Goal: Communication & Community: Answer question/provide support

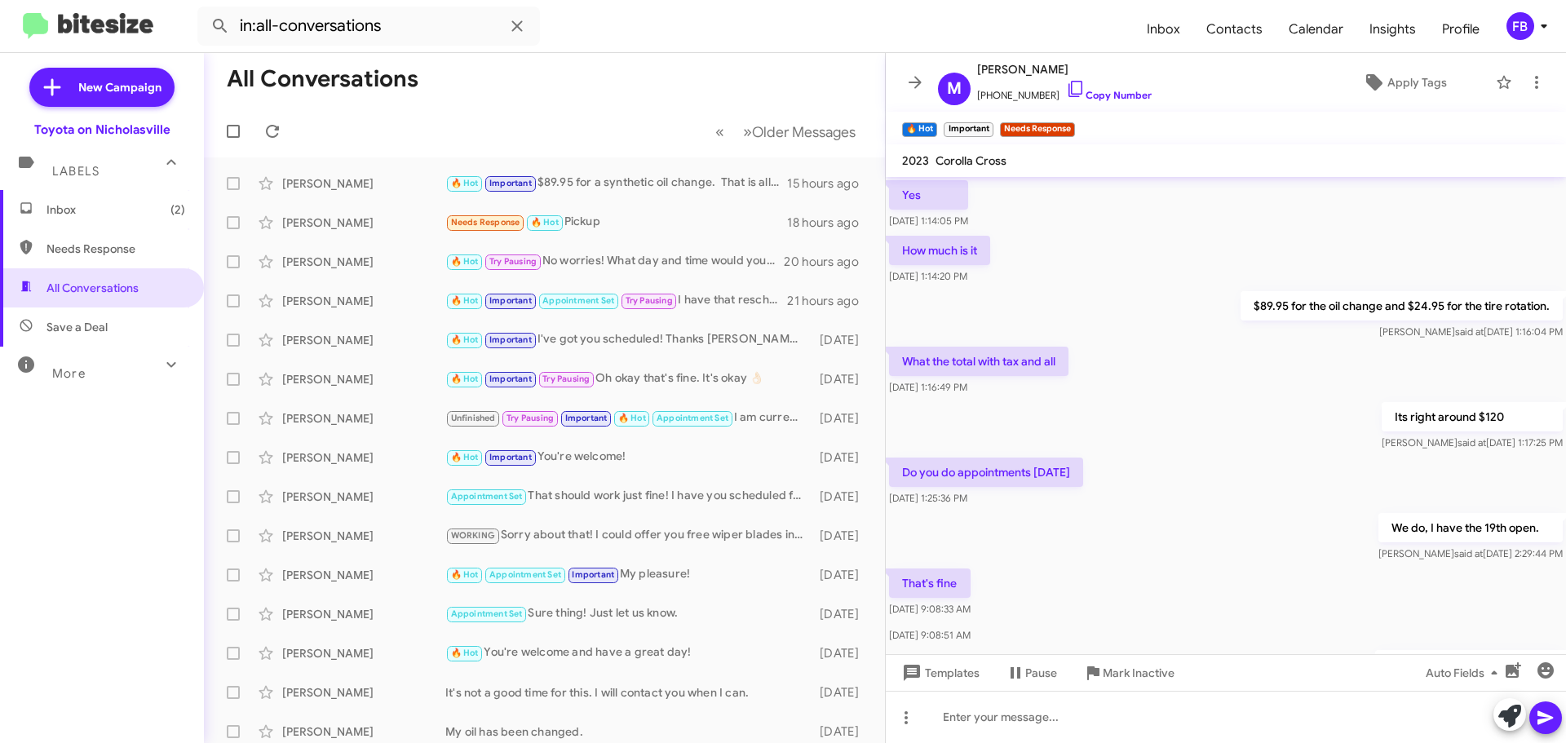
scroll to position [831, 0]
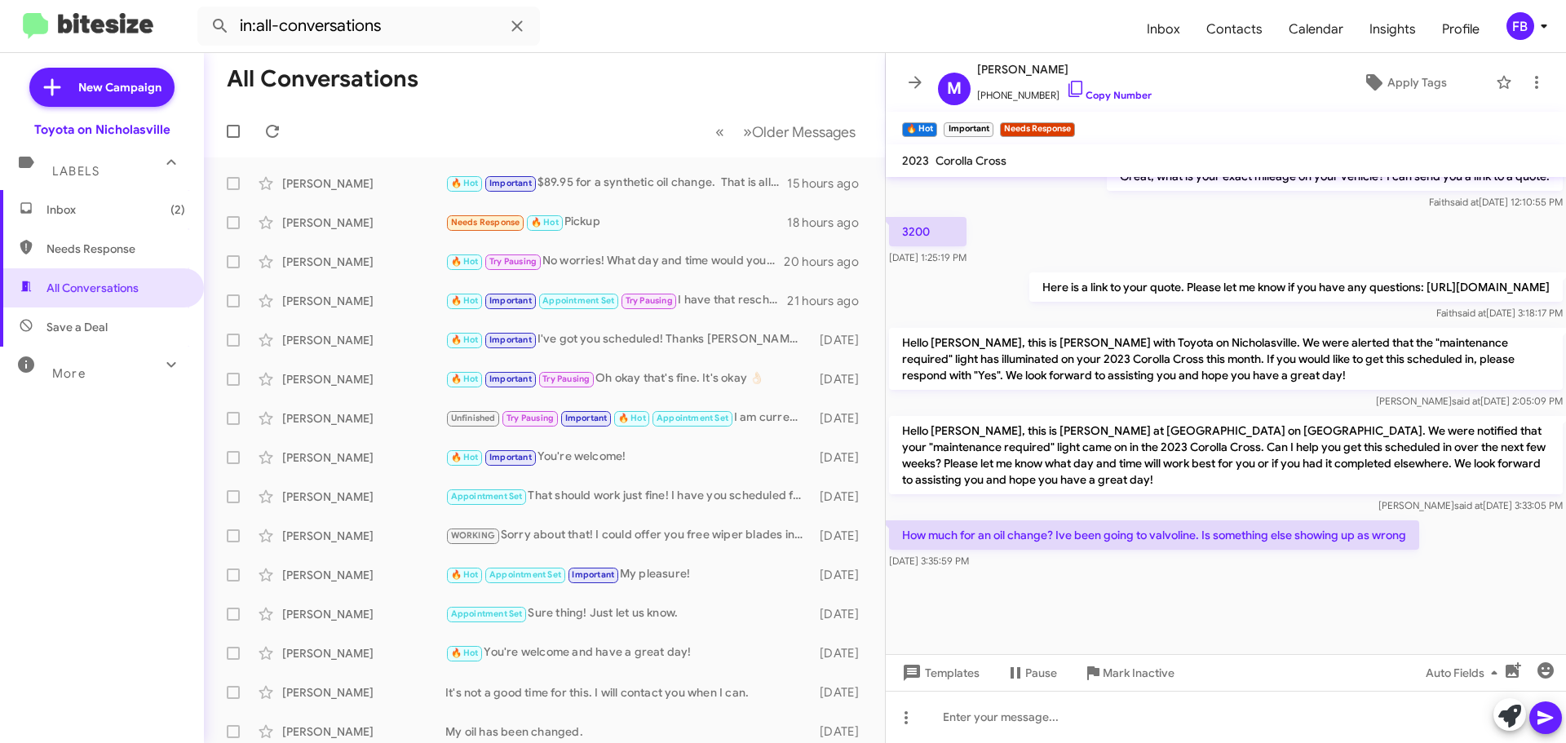
click at [100, 205] on span "Inbox (2)" at bounding box center [115, 209] width 139 height 16
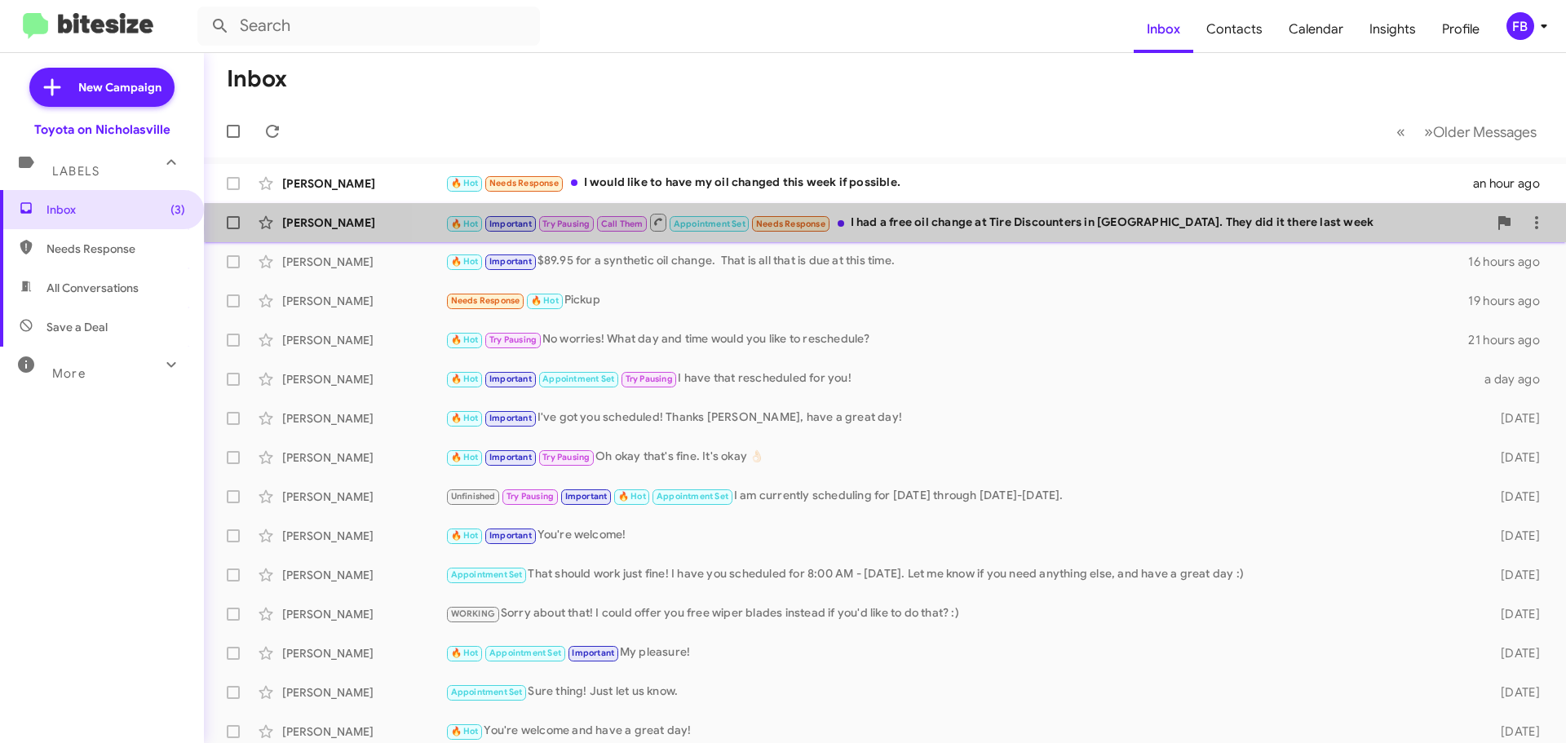
click at [1061, 228] on div "🔥 Hot Important Try Pausing Call Them Appointment Set Needs Response I had a fr…" at bounding box center [966, 222] width 1042 height 20
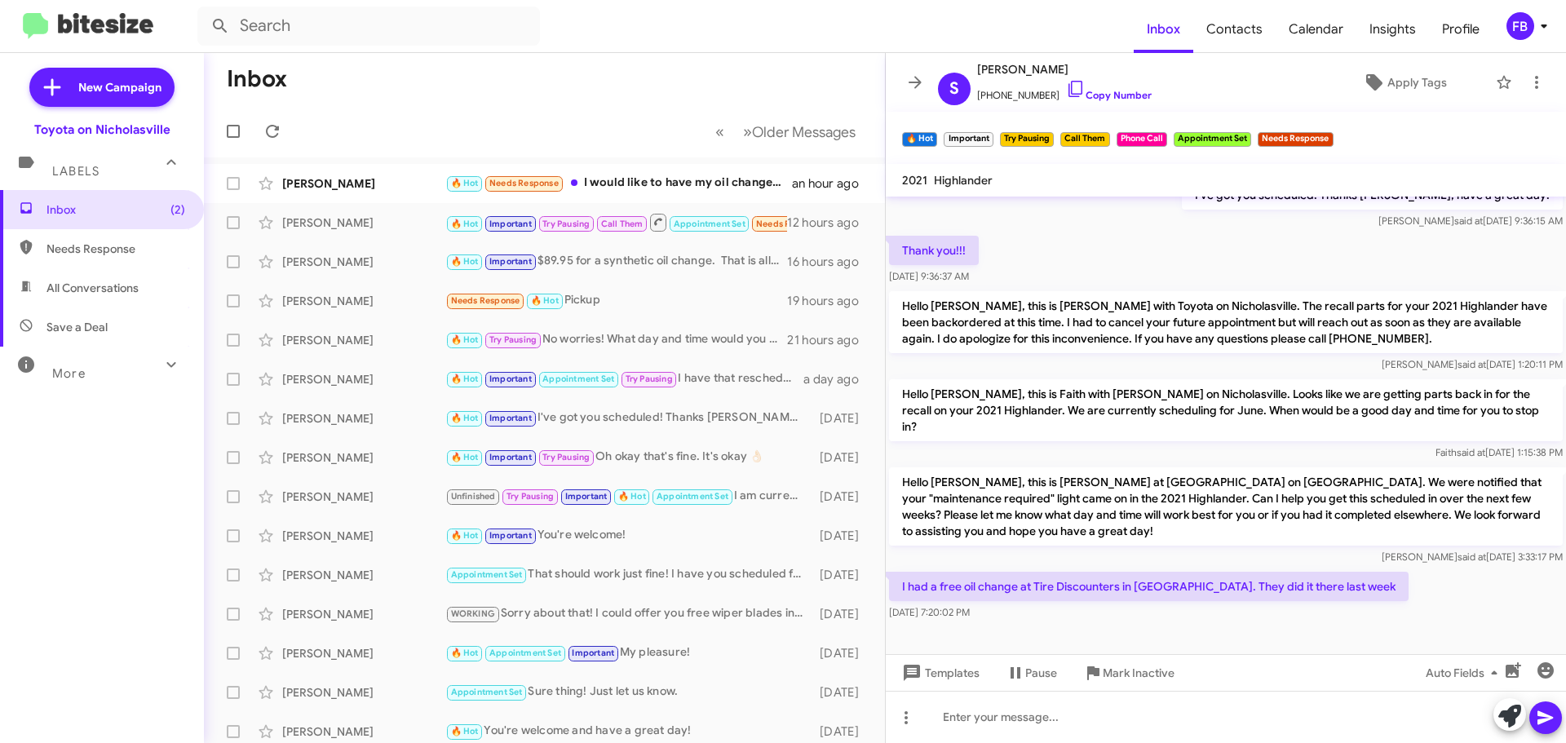
scroll to position [864, 0]
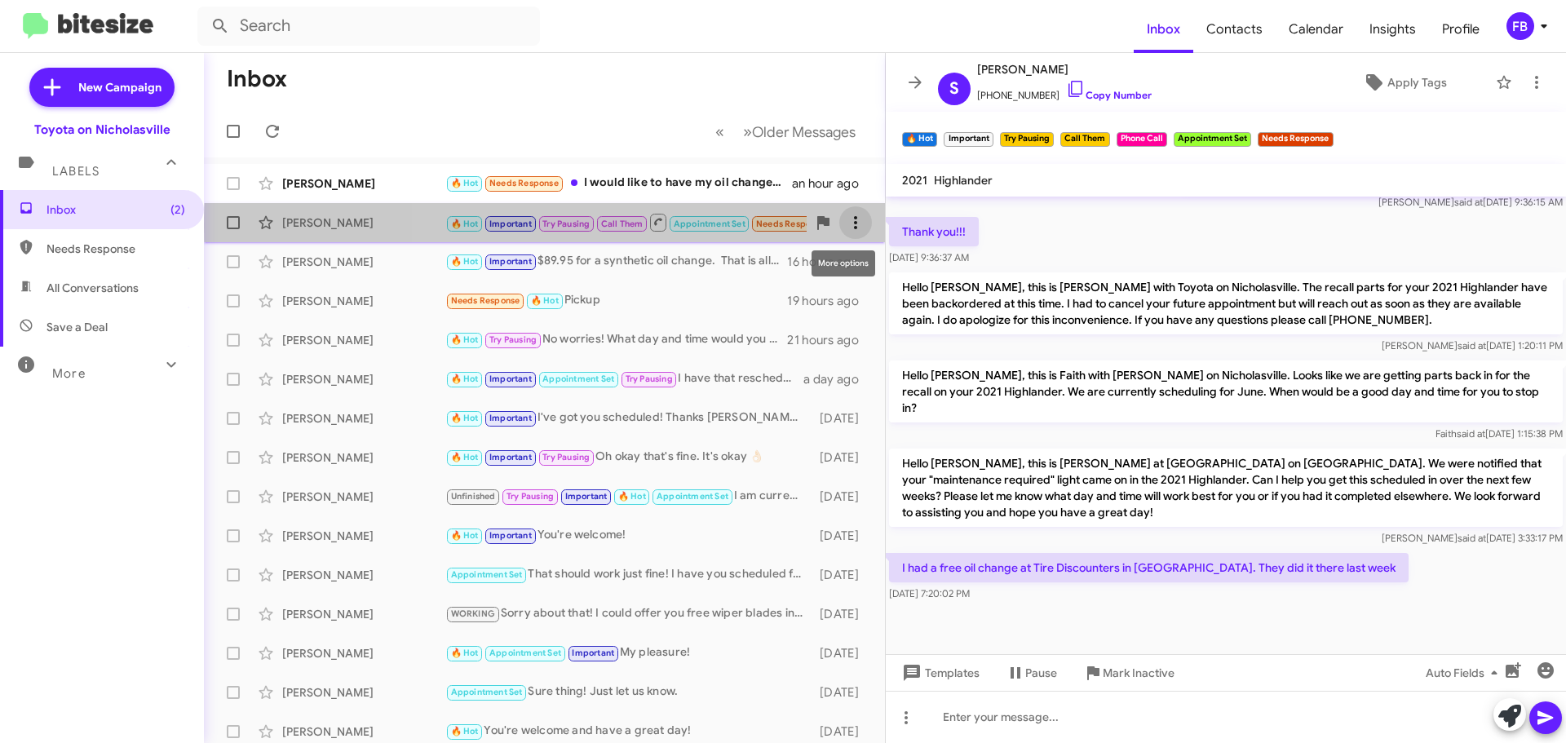
click at [846, 226] on icon at bounding box center [856, 223] width 20 height 20
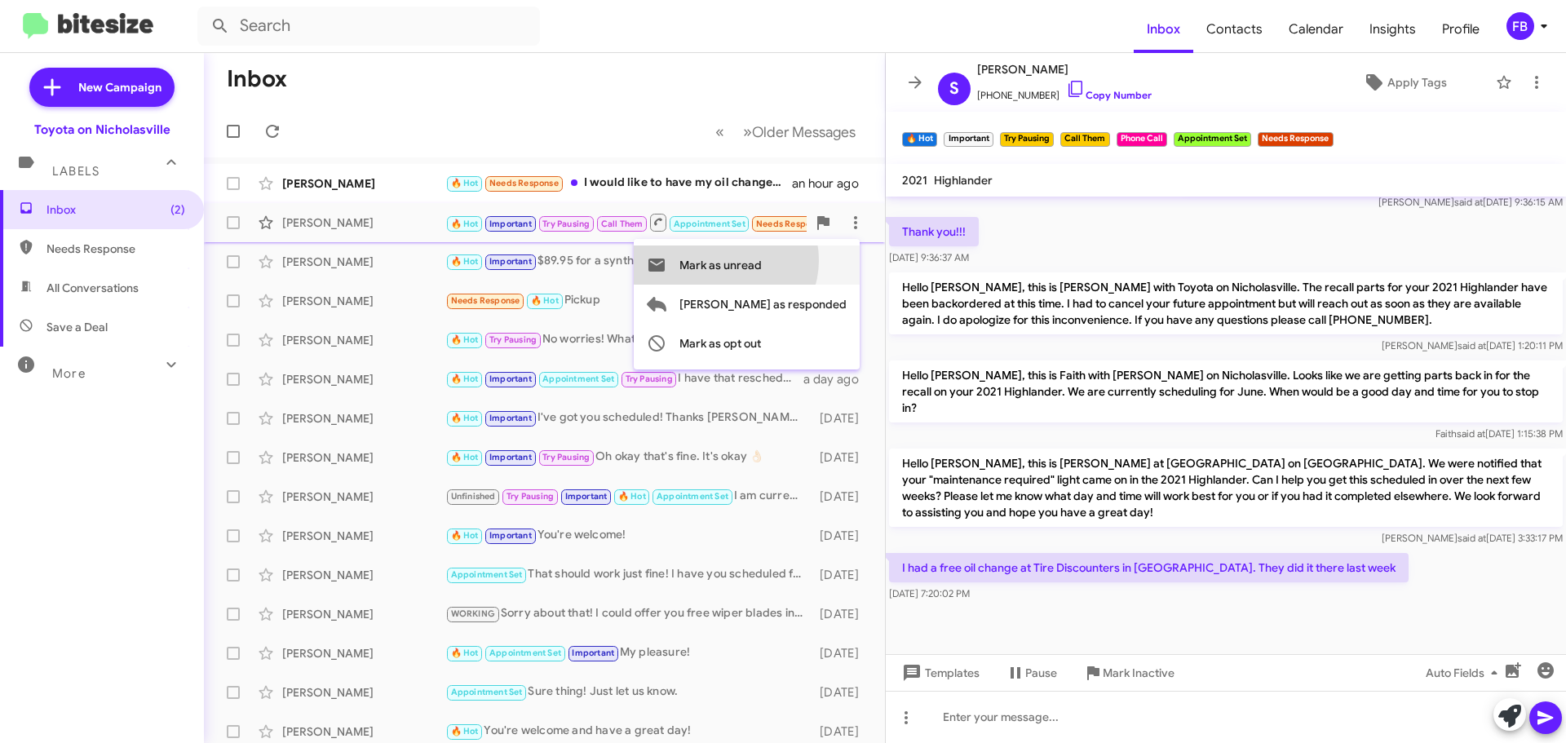
click at [762, 260] on span "Mark as unread" at bounding box center [720, 264] width 82 height 39
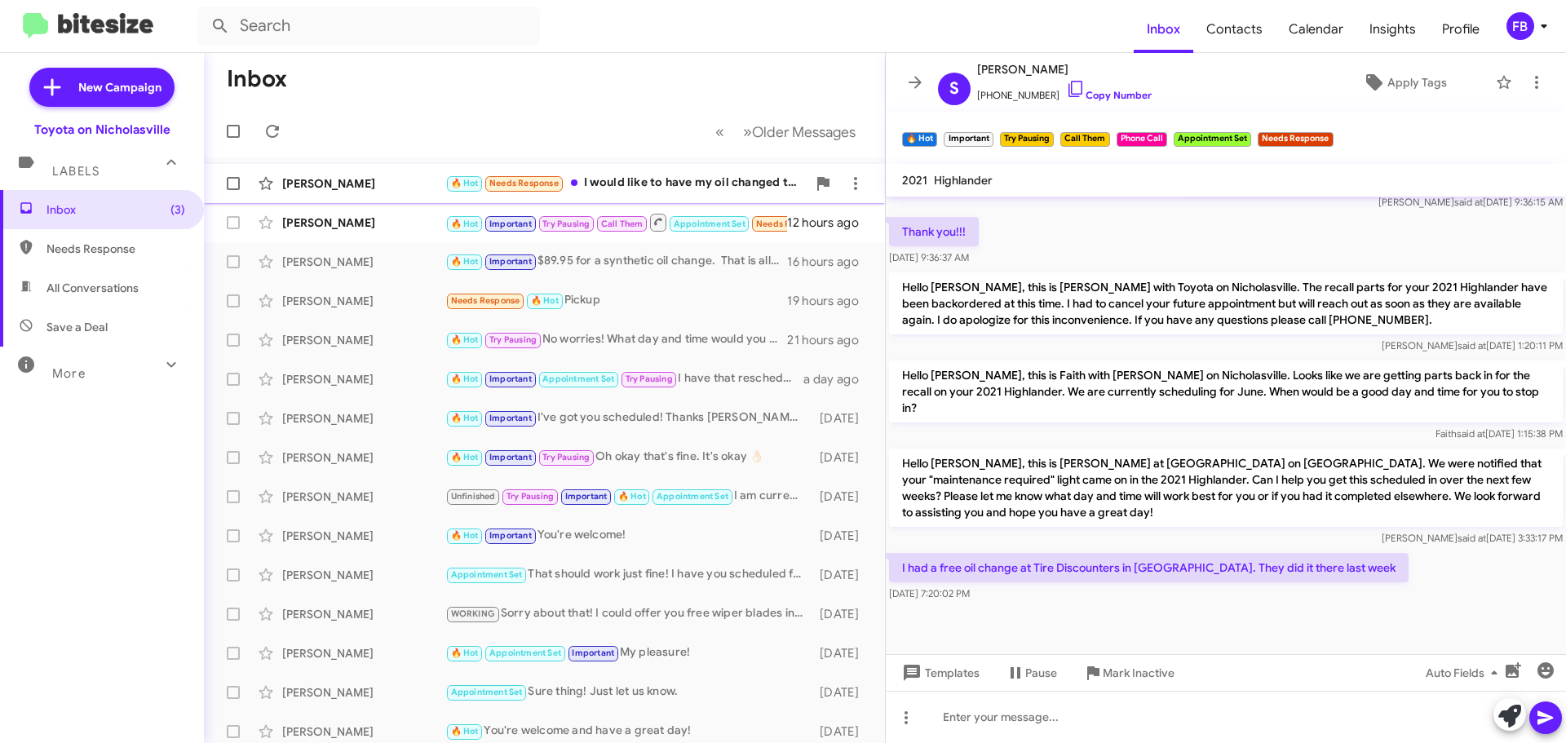
click at [369, 187] on div "[PERSON_NAME]" at bounding box center [363, 183] width 163 height 16
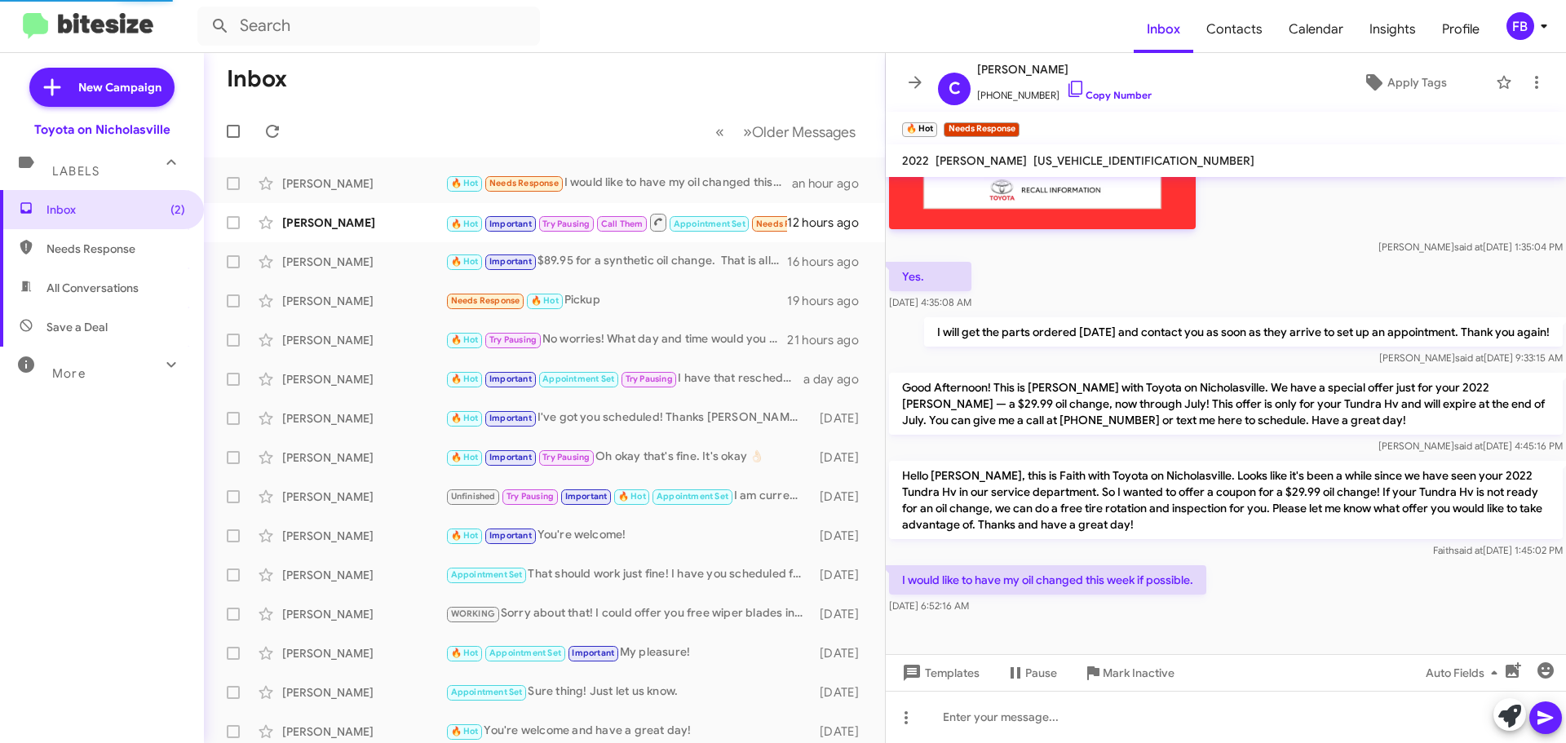
scroll to position [1389, 0]
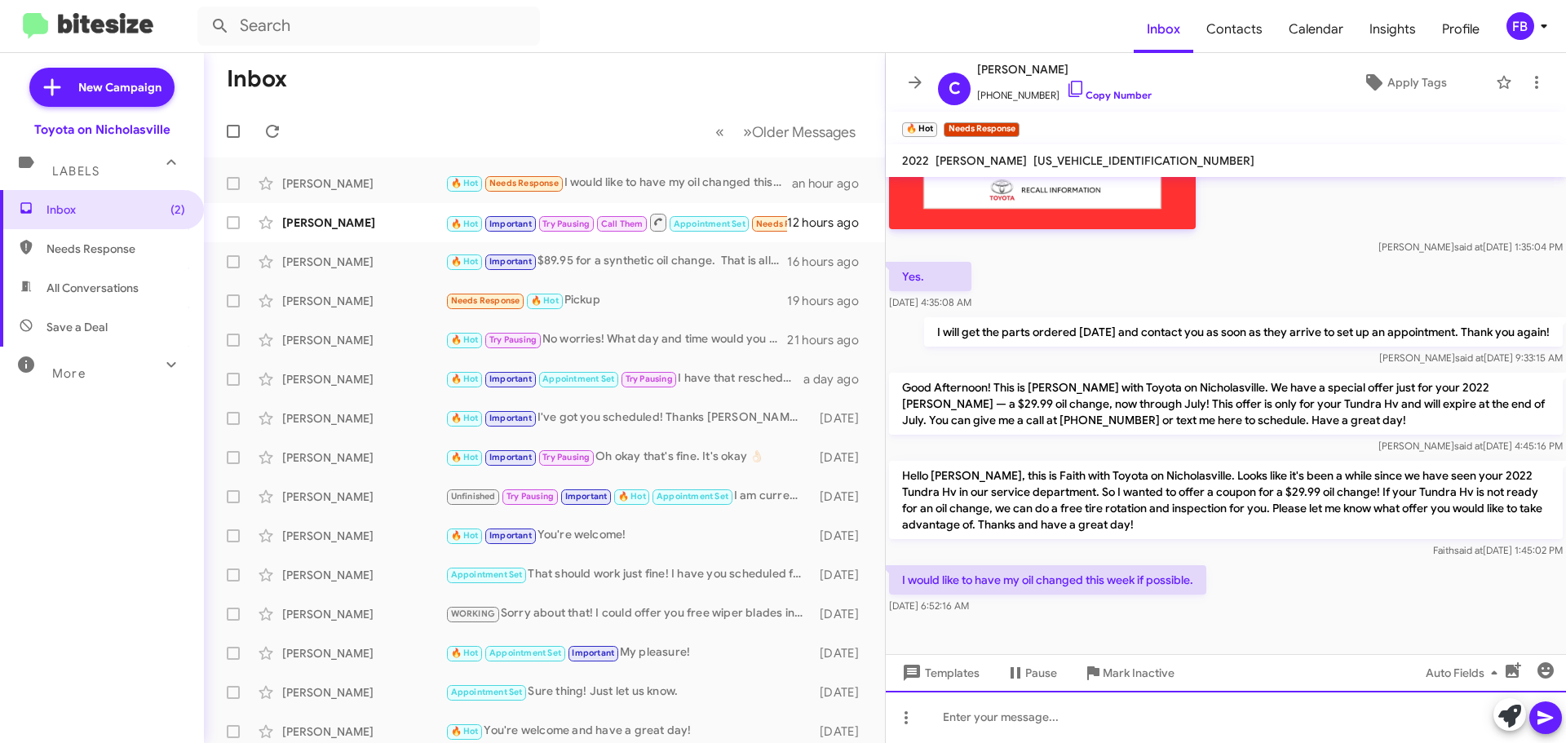
click at [1031, 707] on div at bounding box center [1226, 717] width 680 height 52
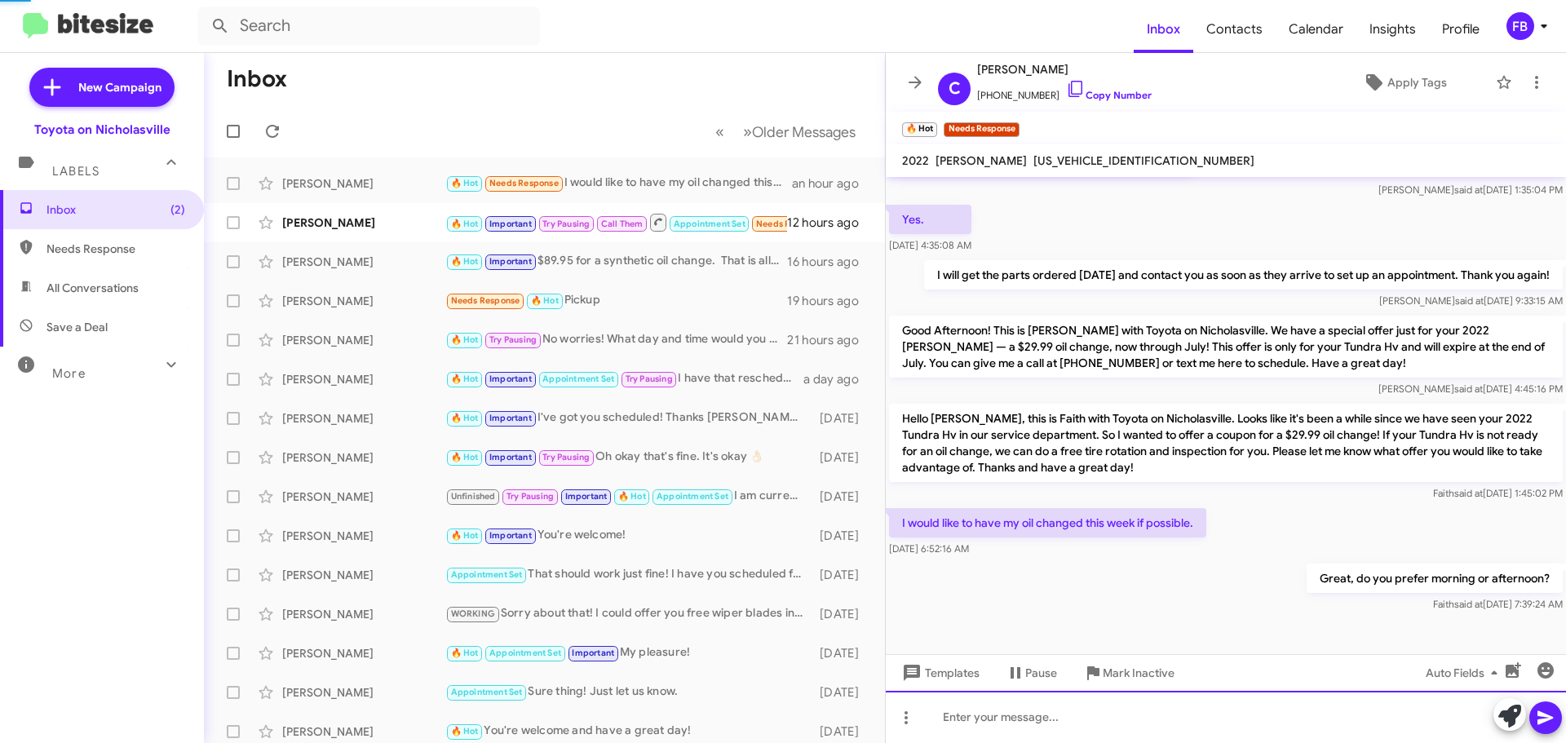
scroll to position [1449, 0]
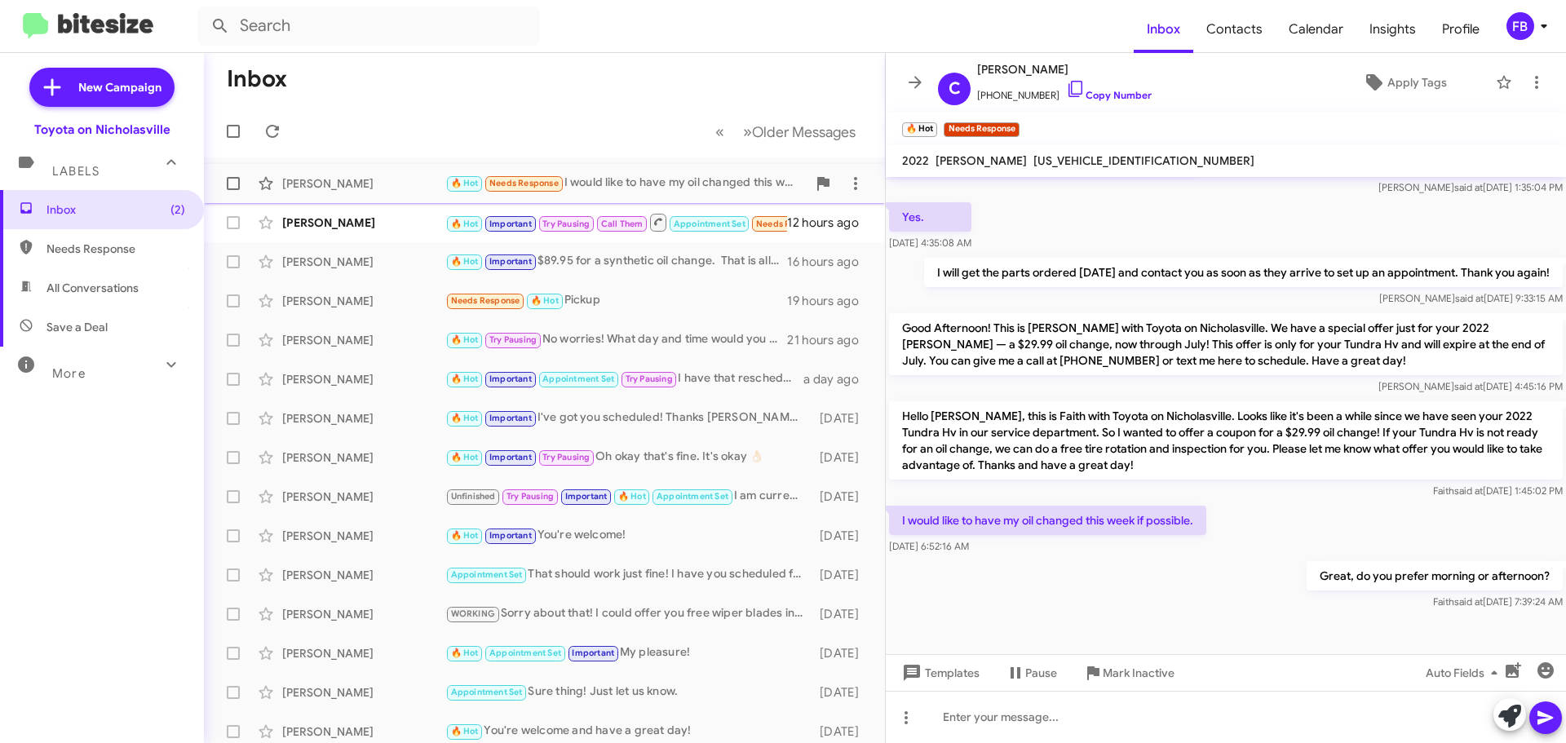
click at [387, 170] on div "[PERSON_NAME] 🔥 Hot Needs Response I would like to have my oil changed this wee…" at bounding box center [544, 183] width 655 height 33
click at [124, 284] on span "All Conversations" at bounding box center [92, 288] width 92 height 16
type input "in:all-conversations"
